Goal: Transaction & Acquisition: Purchase product/service

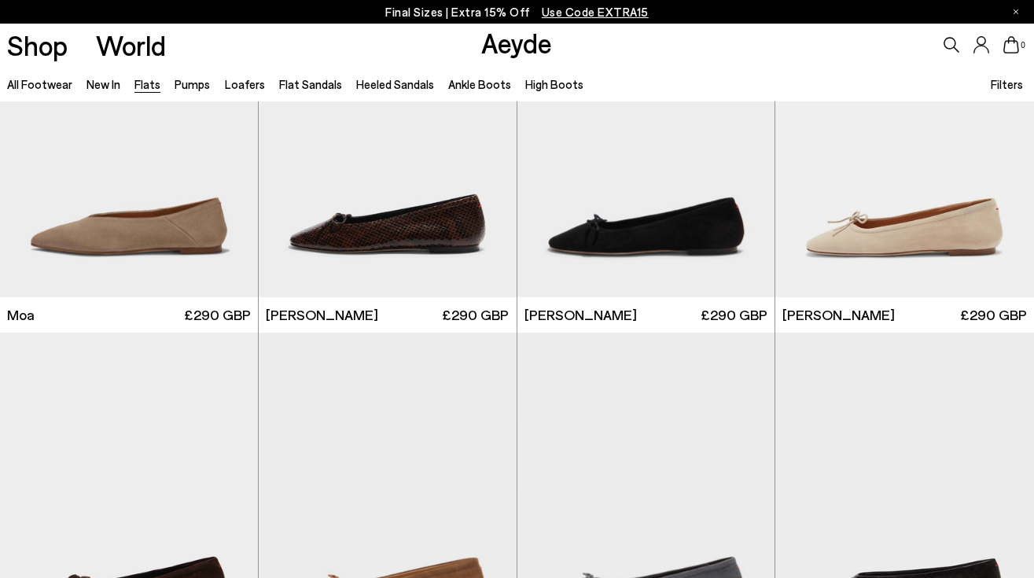
scroll to position [2645, 0]
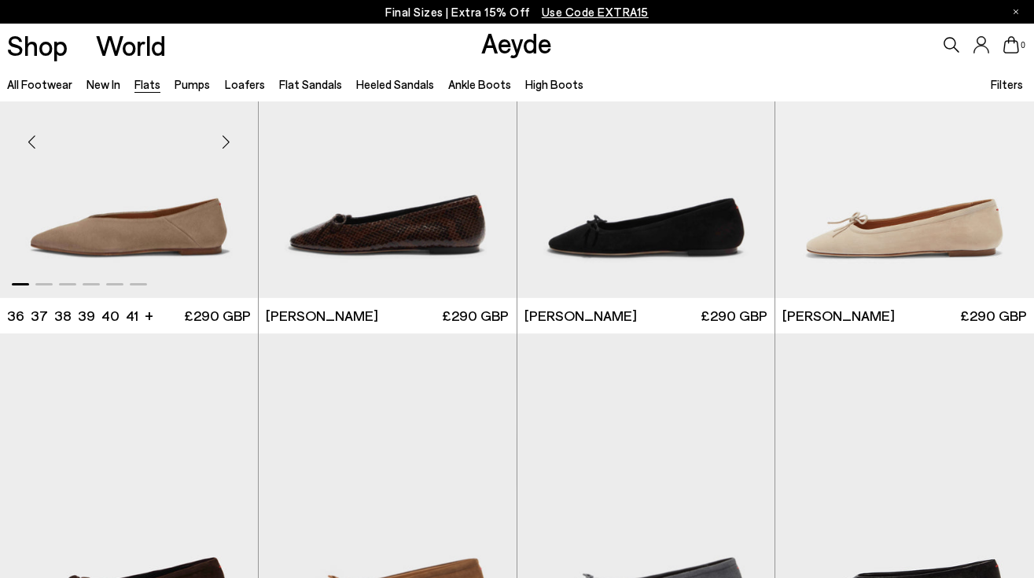
click at [205, 235] on img "1 / 6" at bounding box center [129, 136] width 258 height 324
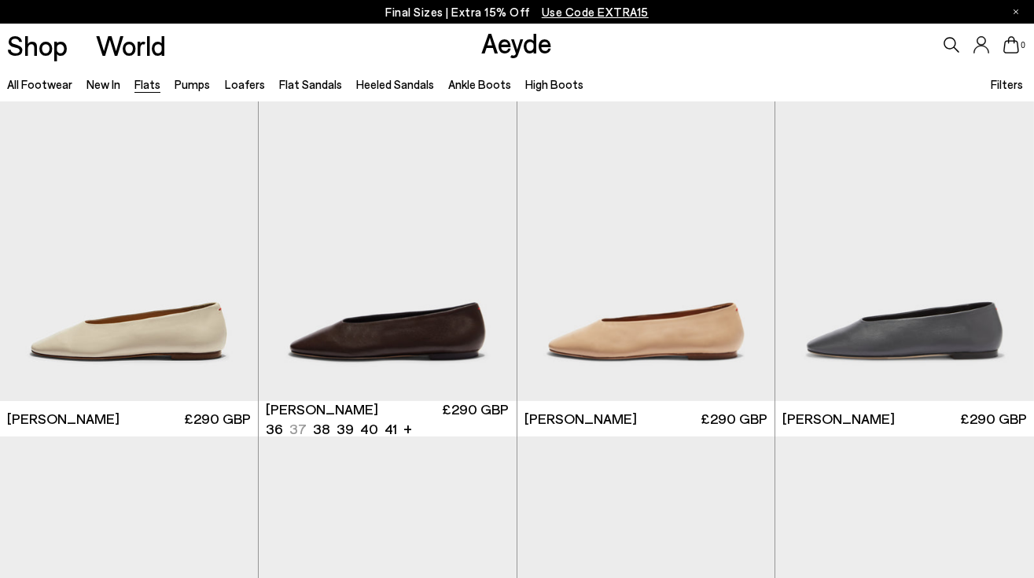
scroll to position [3265, 0]
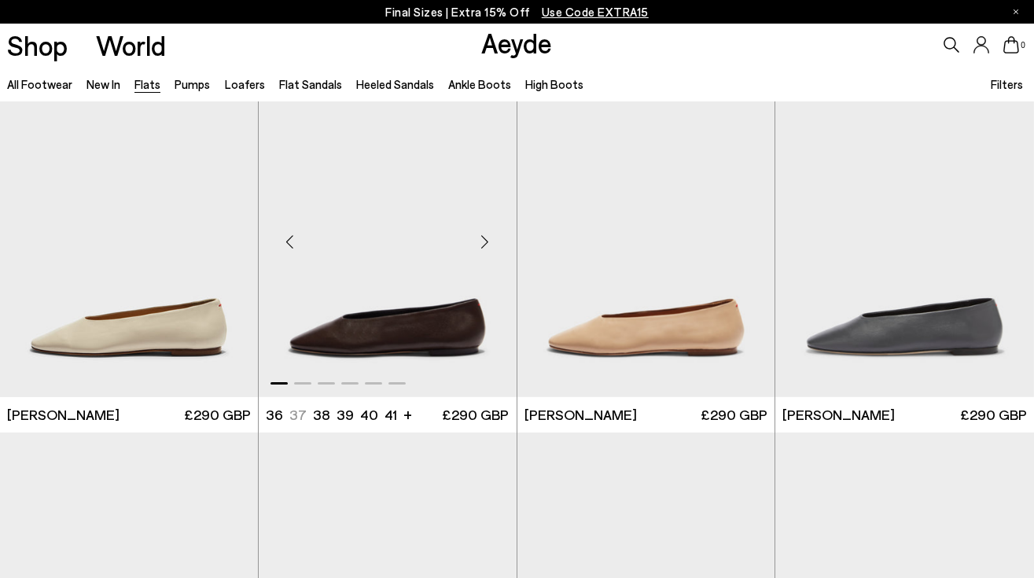
click at [438, 346] on img "1 / 6" at bounding box center [388, 235] width 258 height 324
click at [202, 324] on img "1 / 6" at bounding box center [129, 235] width 258 height 324
click at [448, 332] on img "1 / 6" at bounding box center [388, 235] width 258 height 324
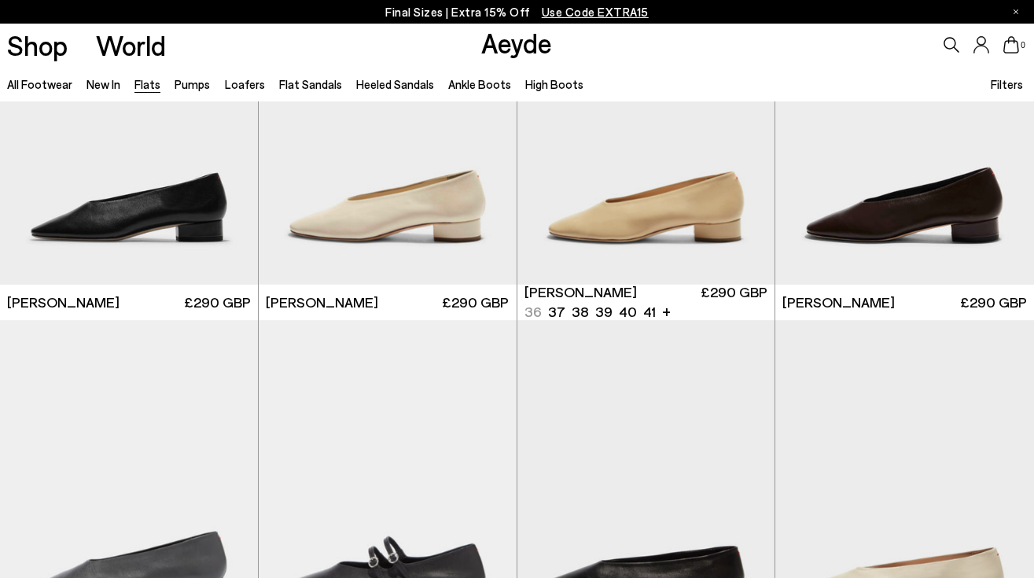
scroll to position [3718, 0]
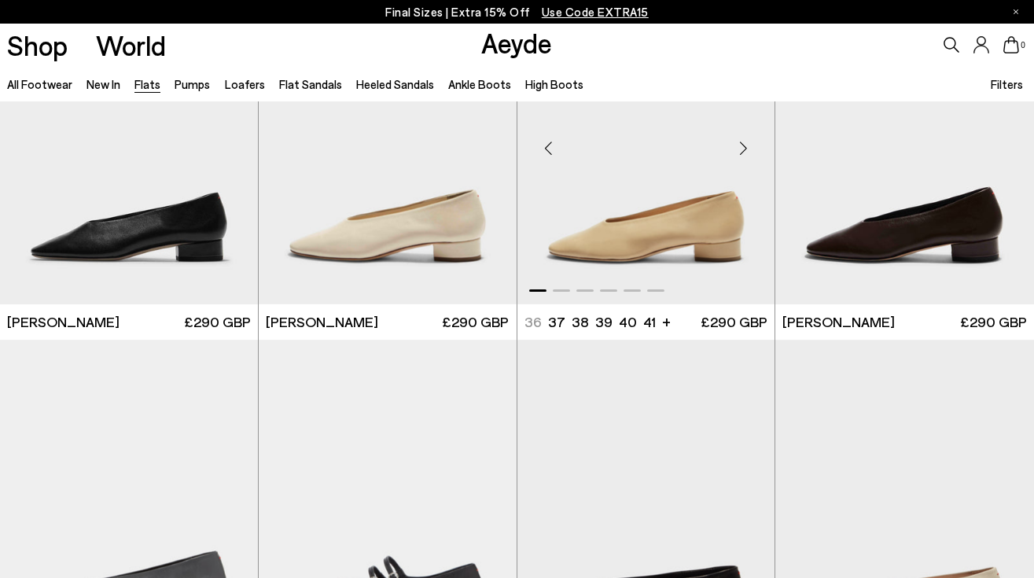
click at [668, 239] on img "1 / 6" at bounding box center [647, 142] width 258 height 324
click at [664, 221] on img "1 / 6" at bounding box center [647, 142] width 258 height 324
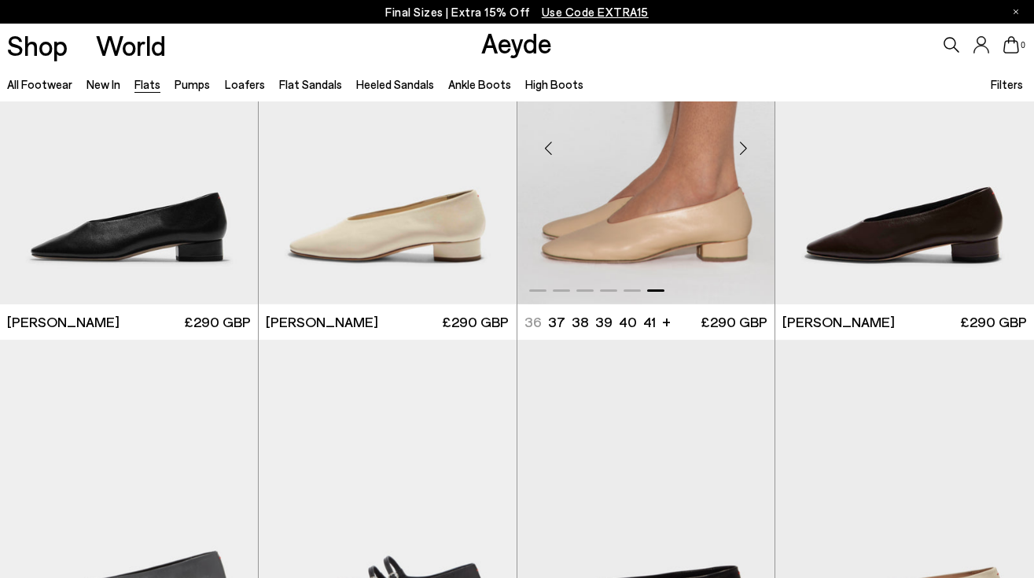
click at [664, 223] on img "6 / 6" at bounding box center [647, 142] width 258 height 324
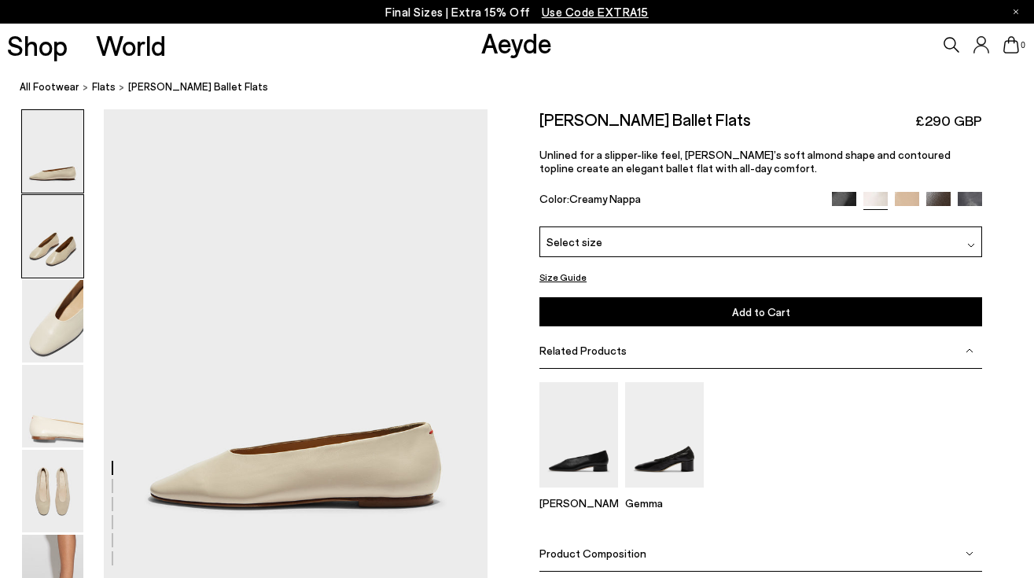
click at [42, 244] on img at bounding box center [52, 236] width 61 height 83
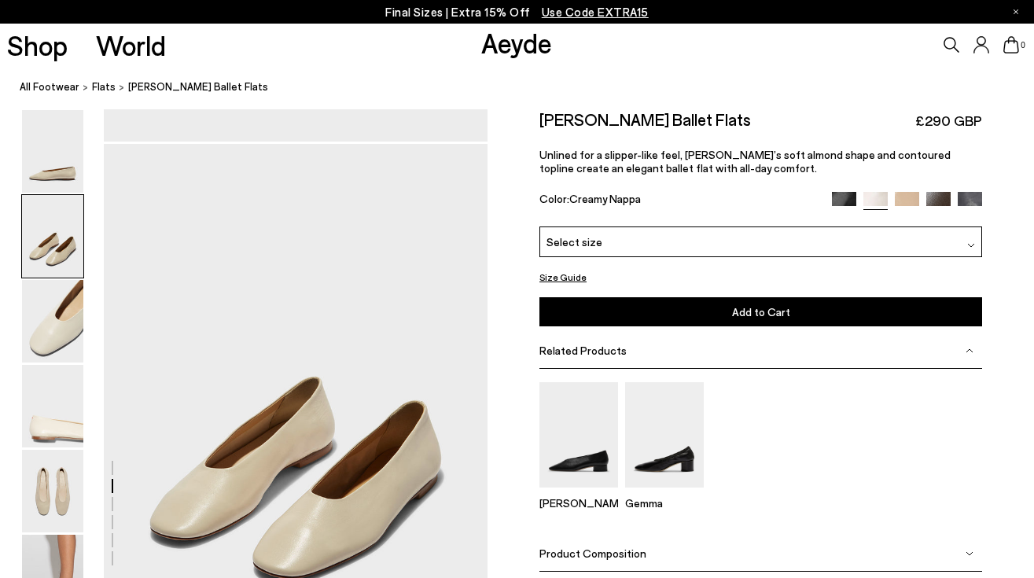
scroll to position [473, 0]
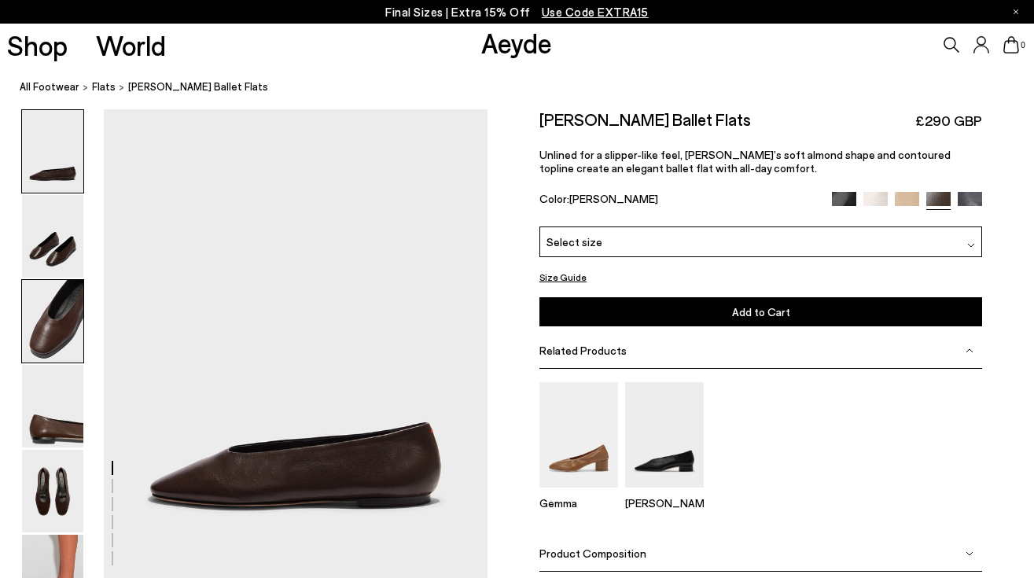
click at [63, 321] on img at bounding box center [52, 321] width 61 height 83
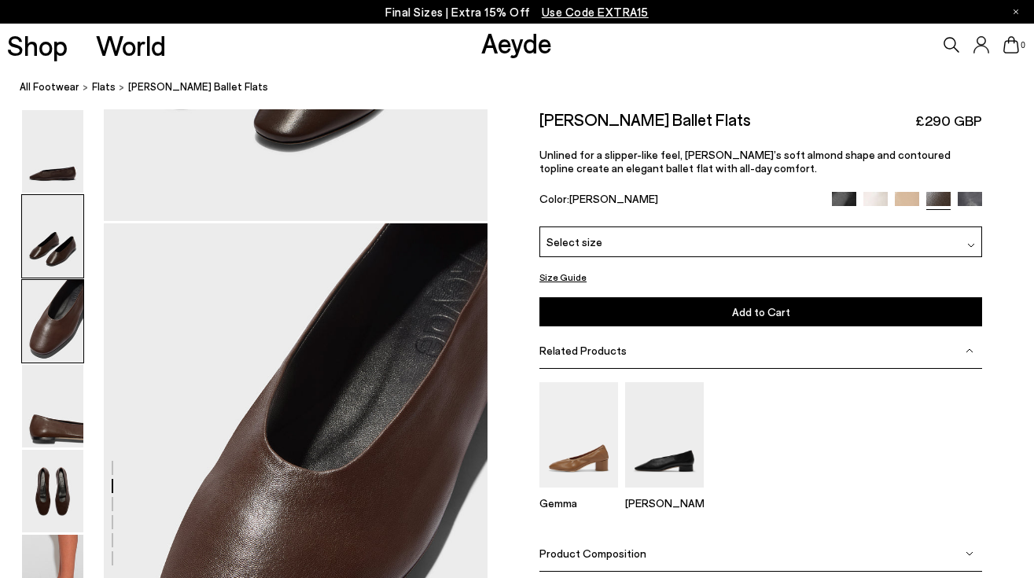
scroll to position [987, 0]
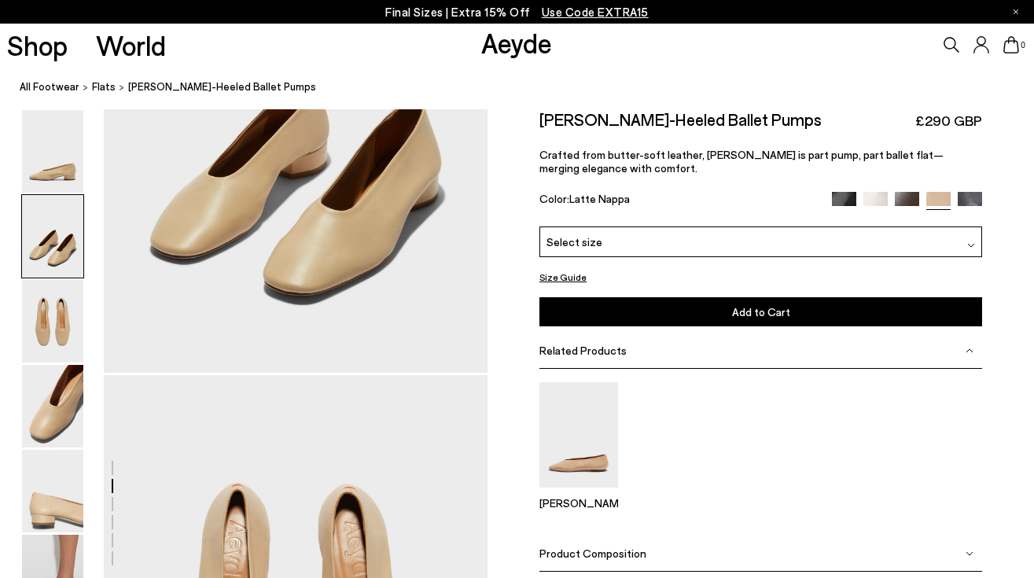
scroll to position [722, 0]
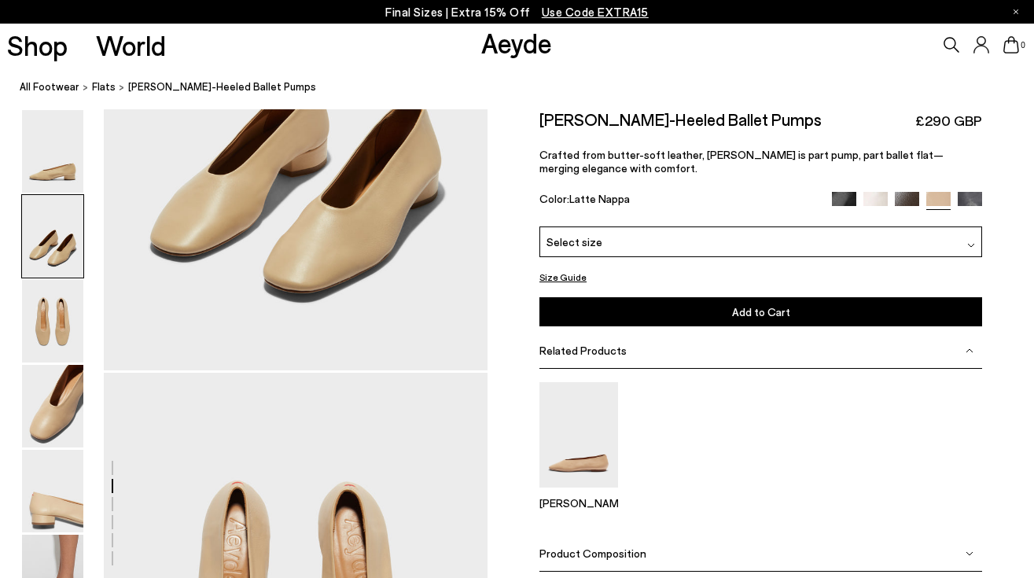
click at [975, 243] on img at bounding box center [972, 245] width 8 height 8
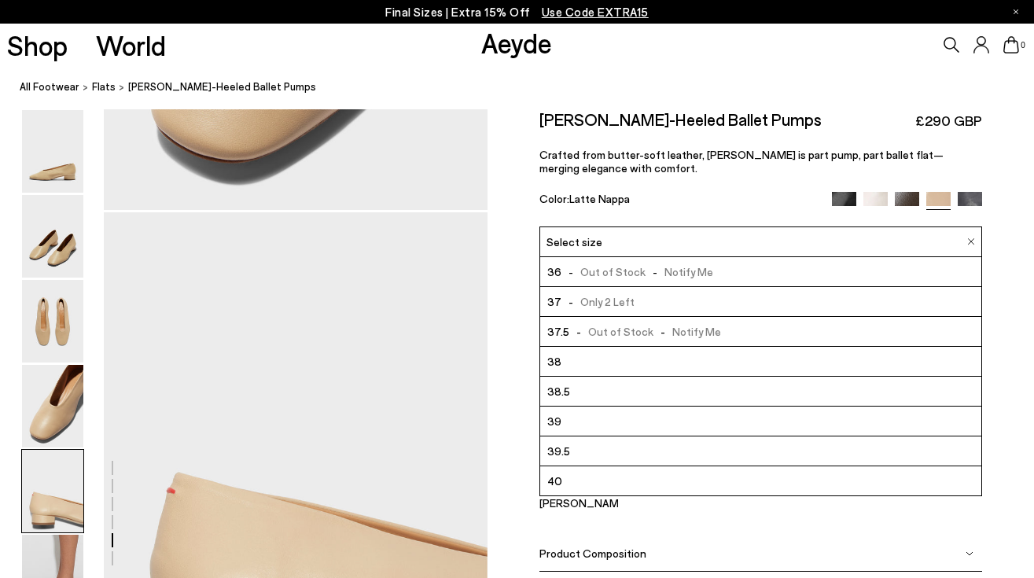
scroll to position [1744, 0]
